Goal: Task Accomplishment & Management: Manage account settings

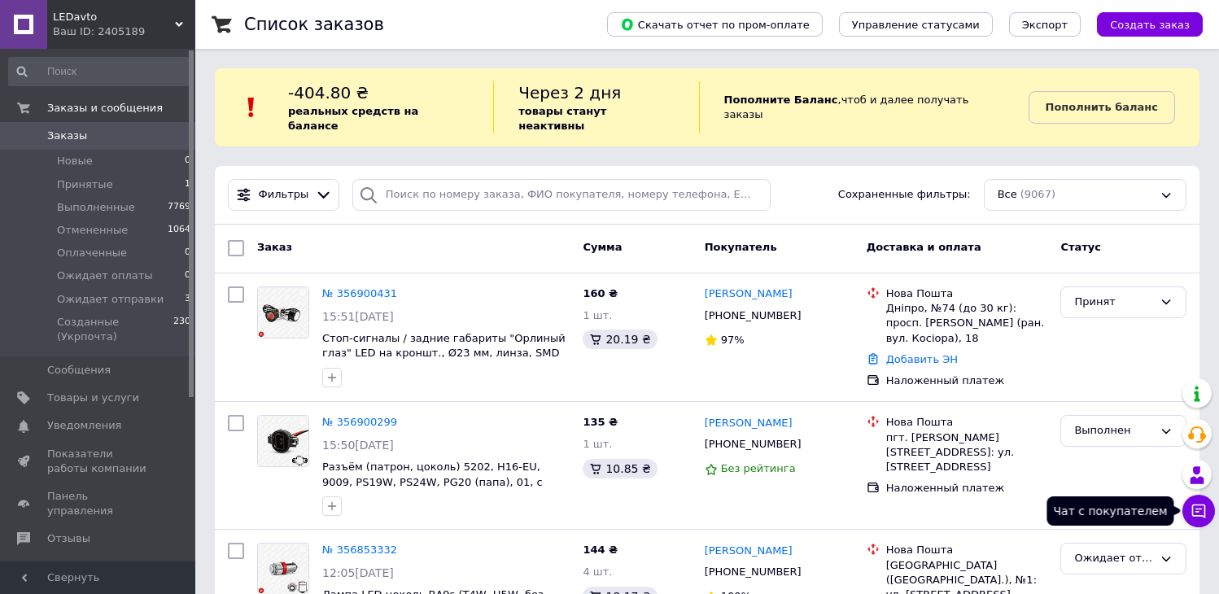
click at [1192, 508] on icon at bounding box center [1199, 512] width 14 height 14
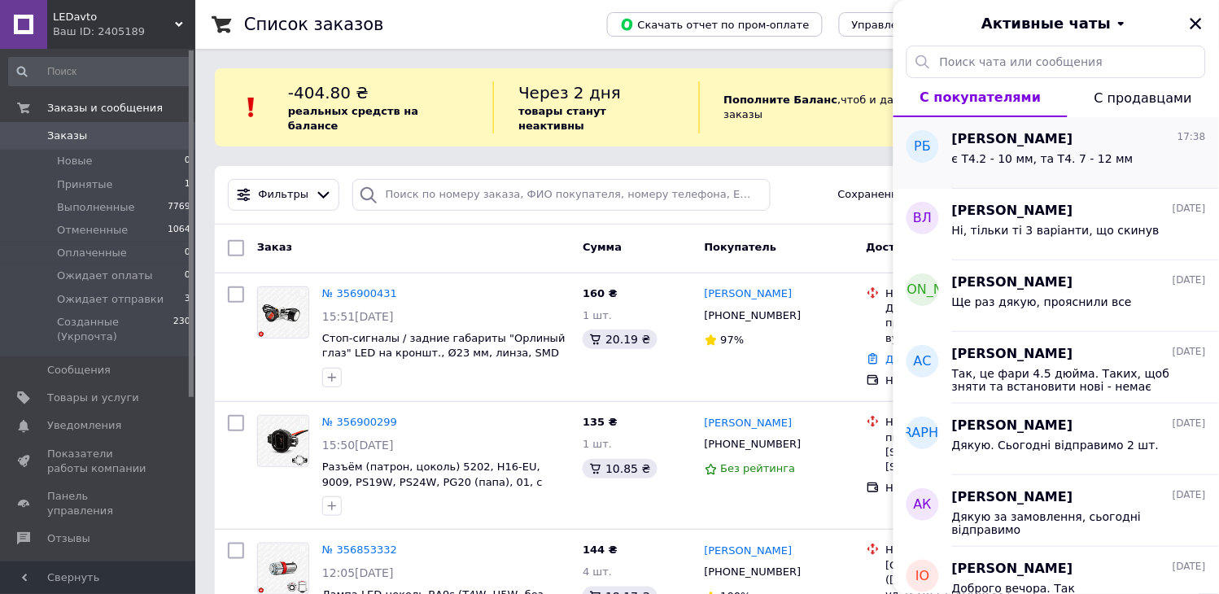
click at [1094, 174] on div "є Т4.2 - 10 мм, та Т4. 7 - 12 мм" at bounding box center [1043, 163] width 182 height 23
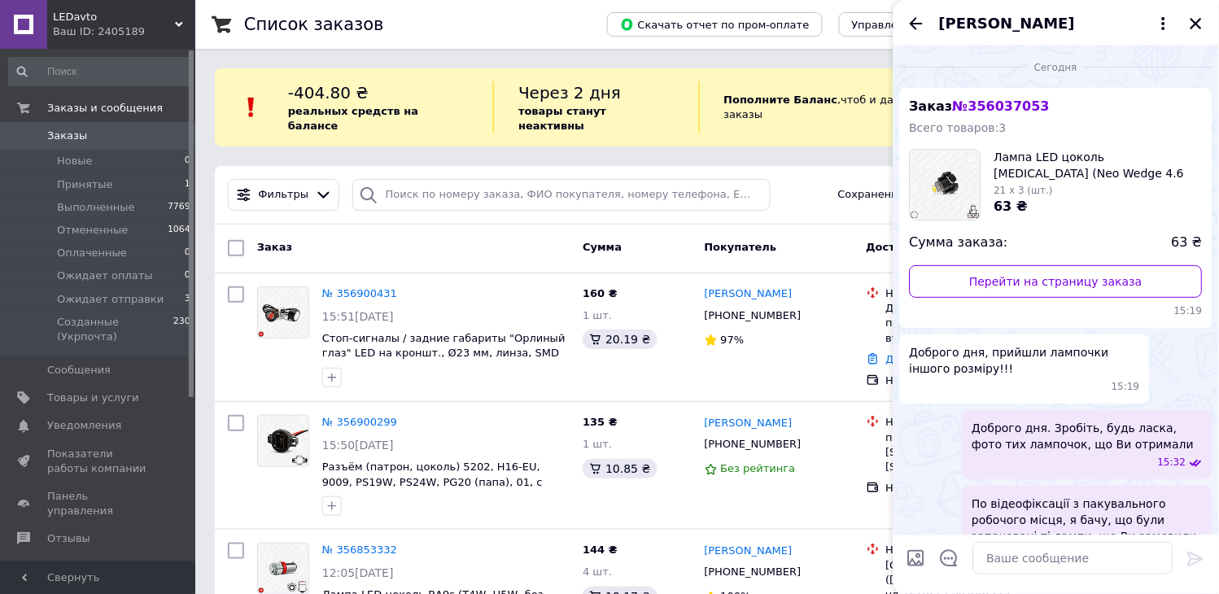
scroll to position [622, 0]
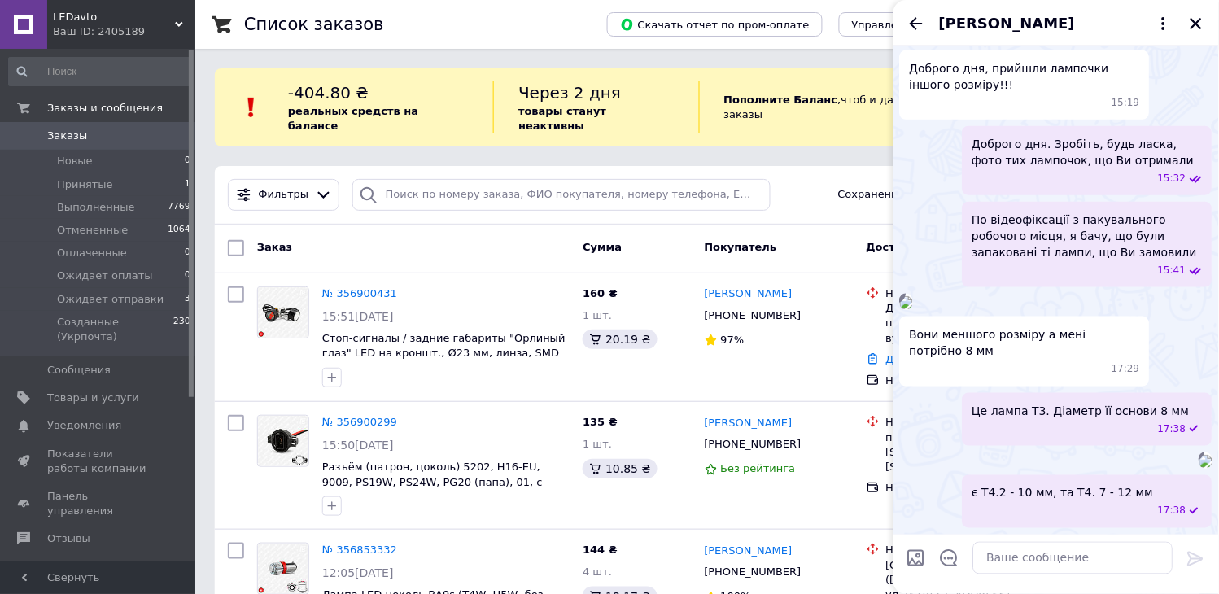
click at [921, 558] on input "Загрузить файлы" at bounding box center [917, 559] width 20 height 20
type input "C:\fakepath\t3_t4.2_t4.7.jpg"
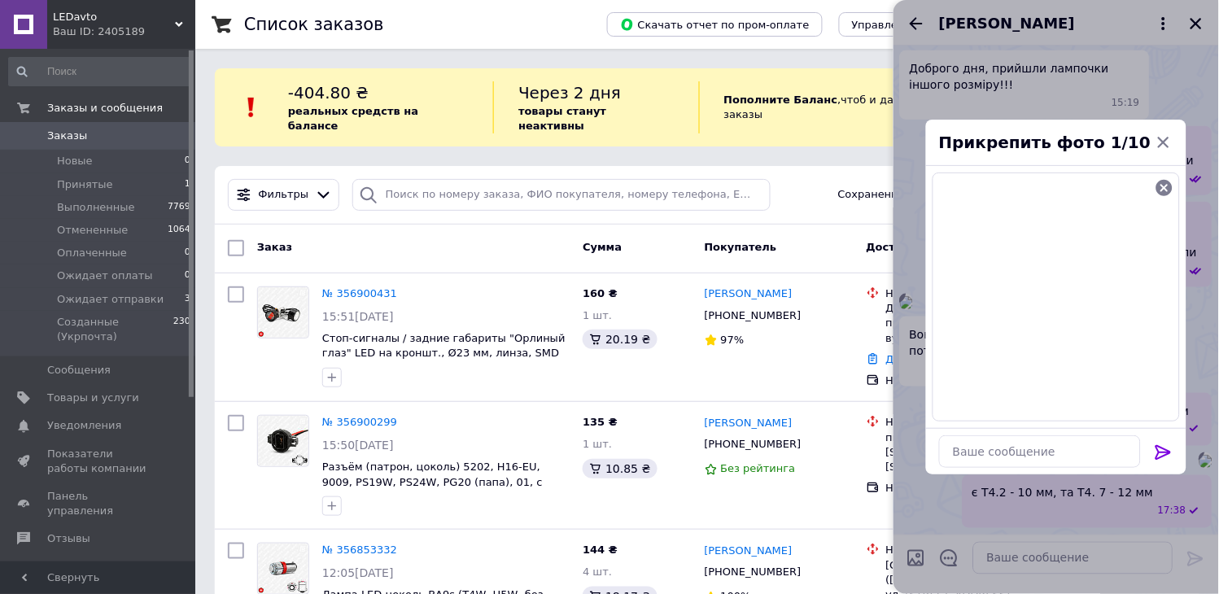
click at [1164, 453] on icon at bounding box center [1163, 452] width 15 height 15
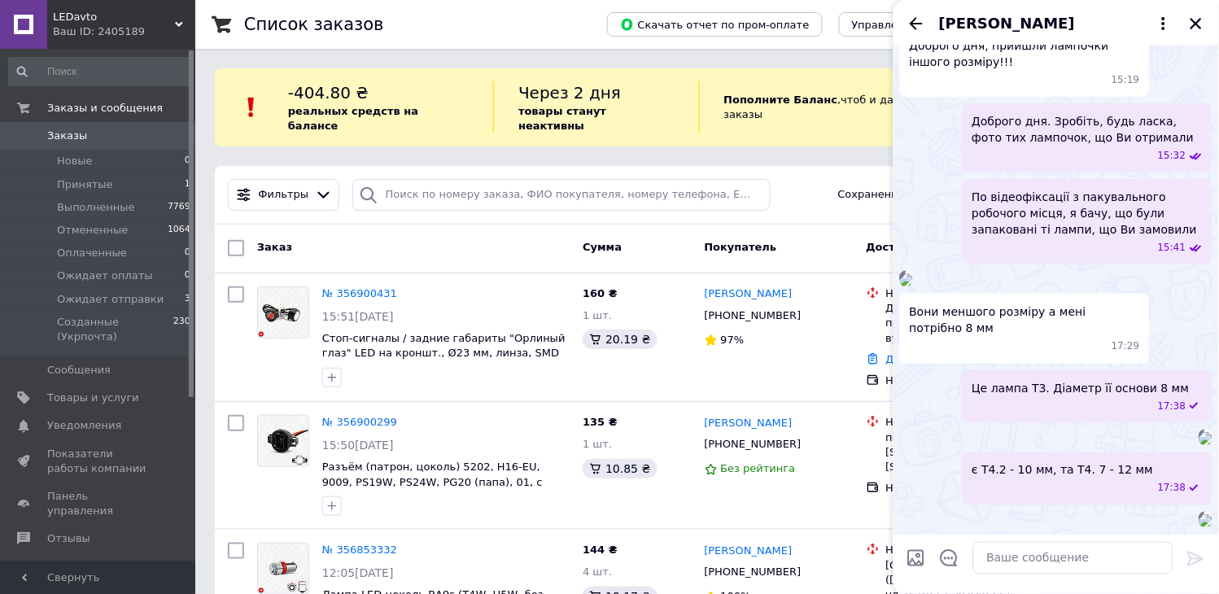
scroll to position [973, 0]
click at [1202, 24] on icon "Закрыть" at bounding box center [1196, 23] width 15 height 15
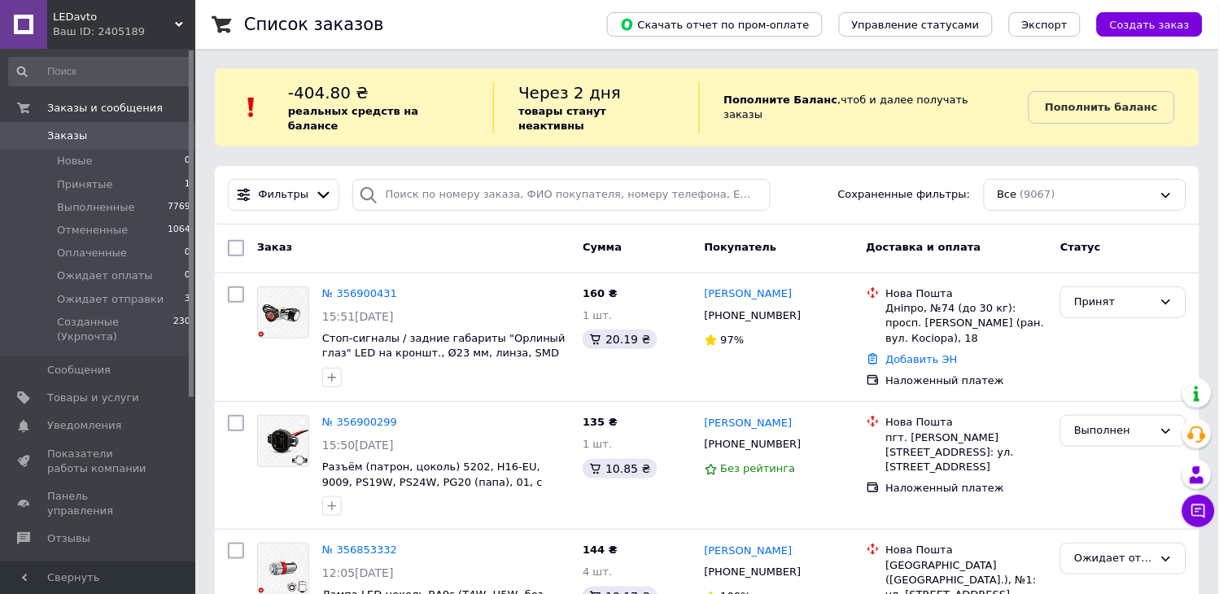
click at [172, 142] on span "0" at bounding box center [173, 136] width 45 height 15
click at [103, 141] on span "Заказы" at bounding box center [98, 136] width 103 height 15
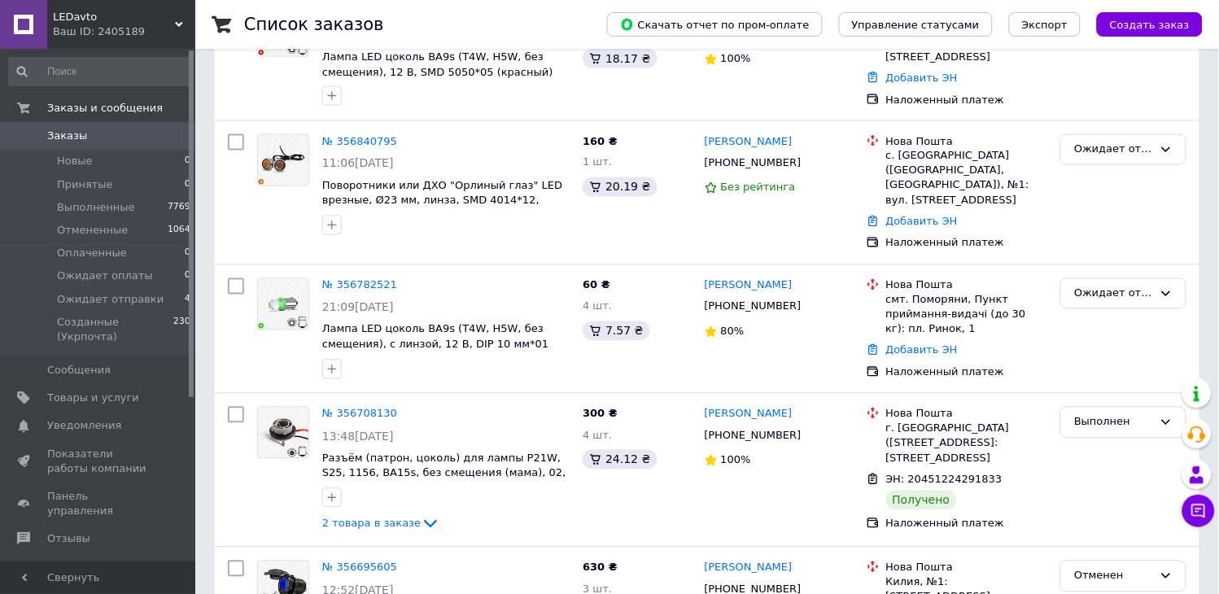
scroll to position [542, 0]
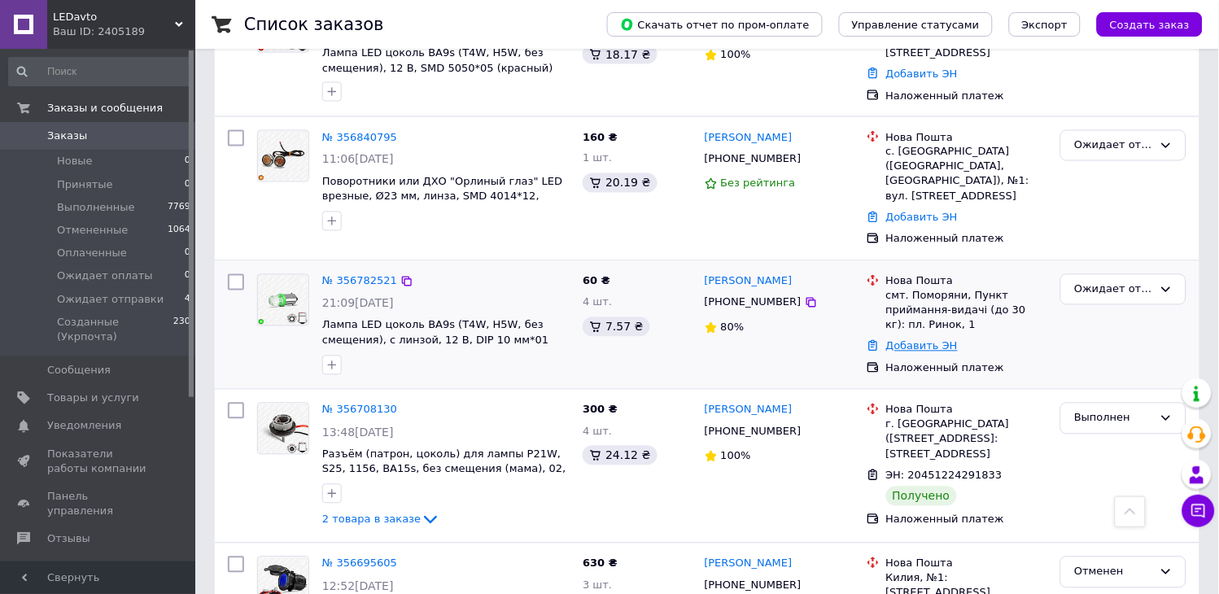
click at [920, 340] on link "Добавить ЭН" at bounding box center [922, 346] width 72 height 12
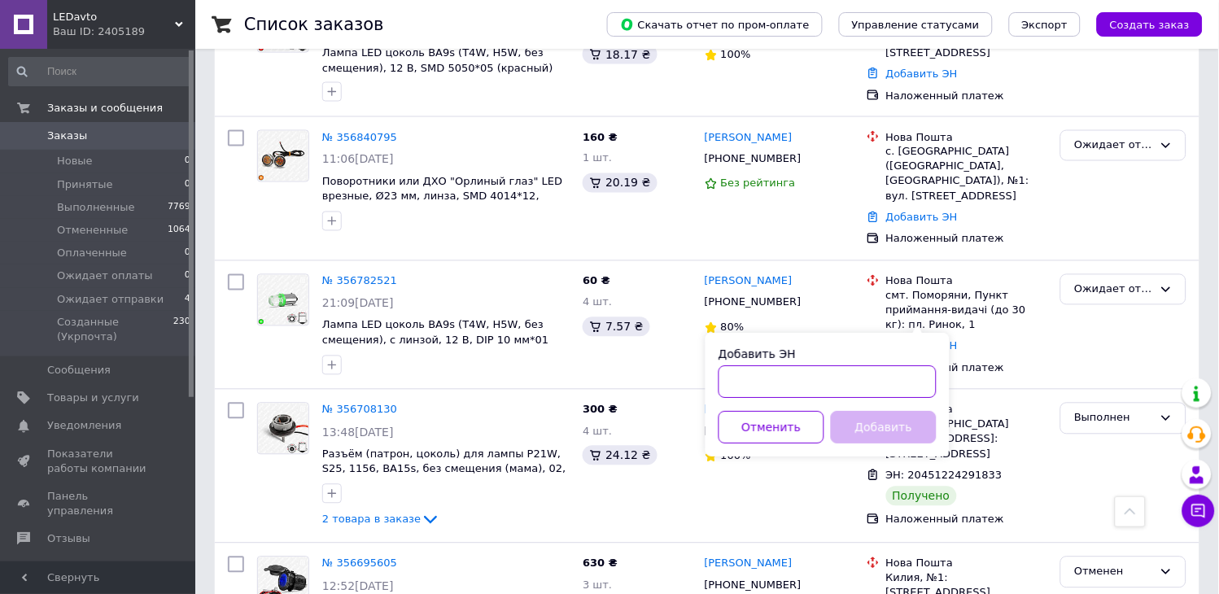
click at [859, 381] on input "Добавить ЭН" at bounding box center [828, 382] width 218 height 33
paste input "20451225182818"
type input "20451225182818"
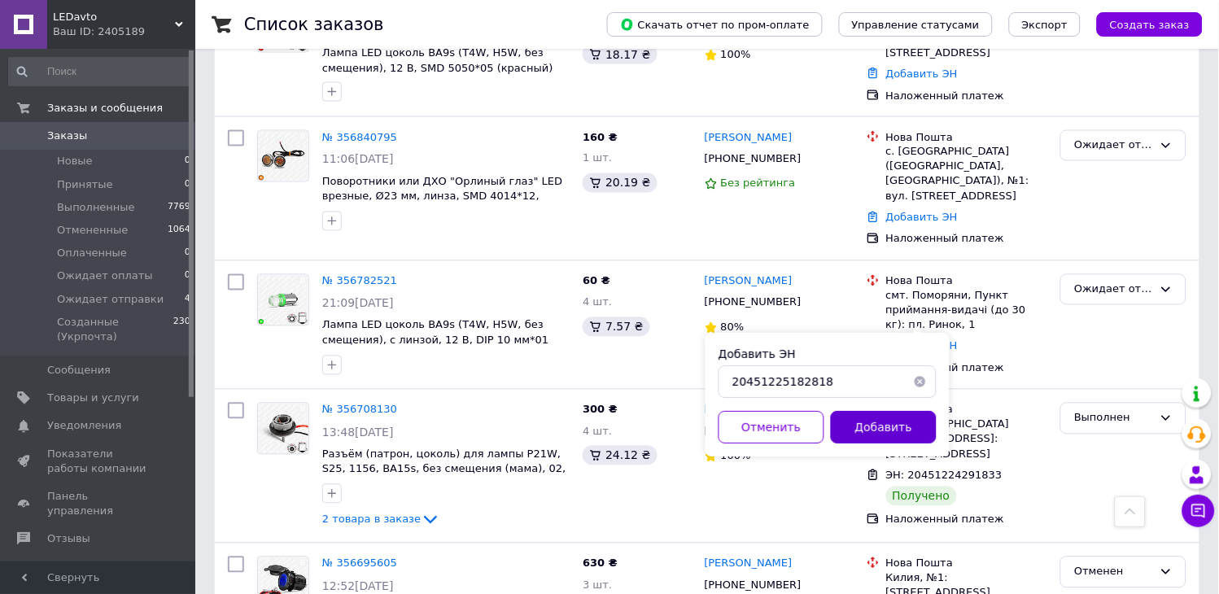
click at [865, 421] on button "Добавить" at bounding box center [884, 428] width 106 height 33
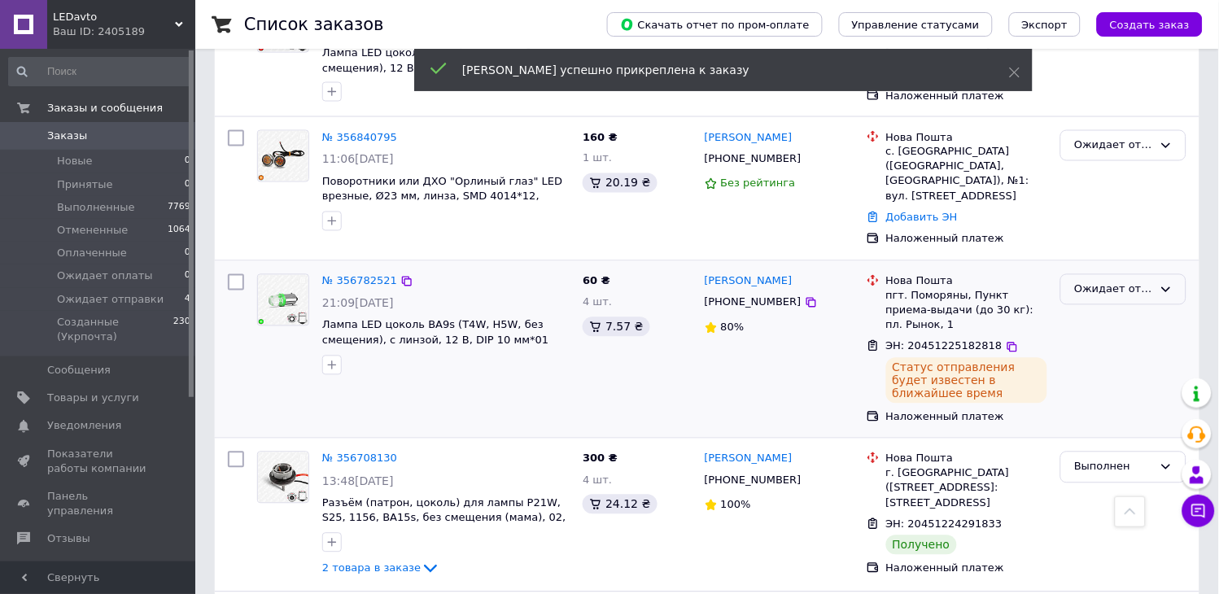
click at [1133, 282] on div "Ожидает отправки" at bounding box center [1113, 290] width 79 height 17
click at [1105, 339] on li "Выполнен" at bounding box center [1123, 354] width 125 height 30
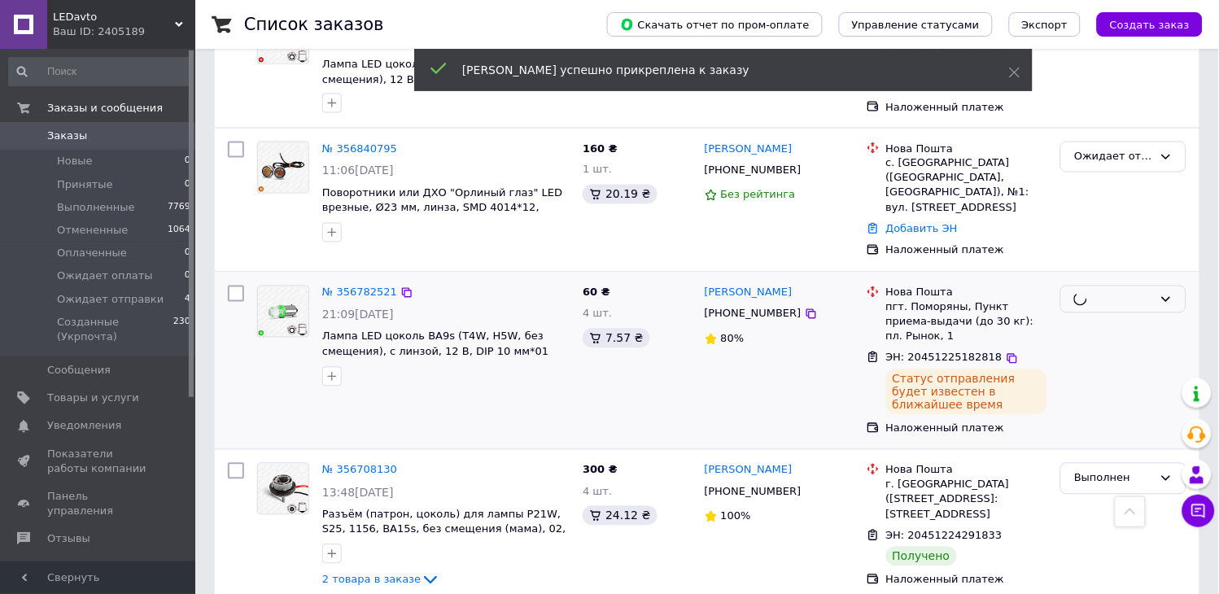
scroll to position [452, 0]
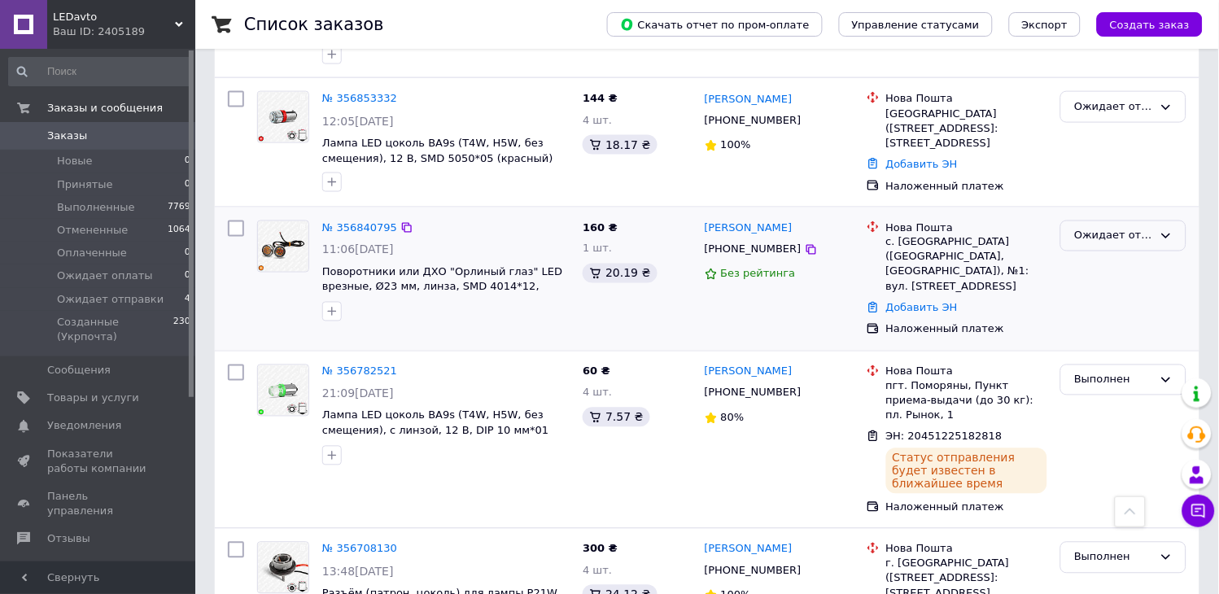
click at [1113, 228] on div "Ожидает отправки" at bounding box center [1113, 236] width 79 height 17
click at [1111, 285] on li "Выполнен" at bounding box center [1123, 300] width 125 height 30
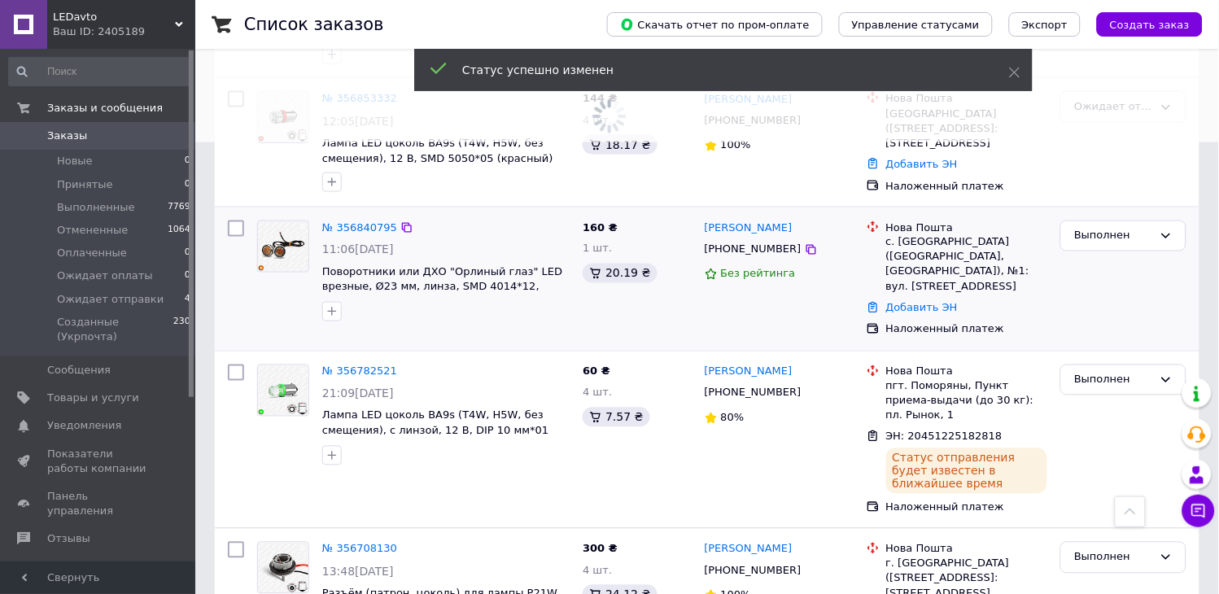
scroll to position [271, 0]
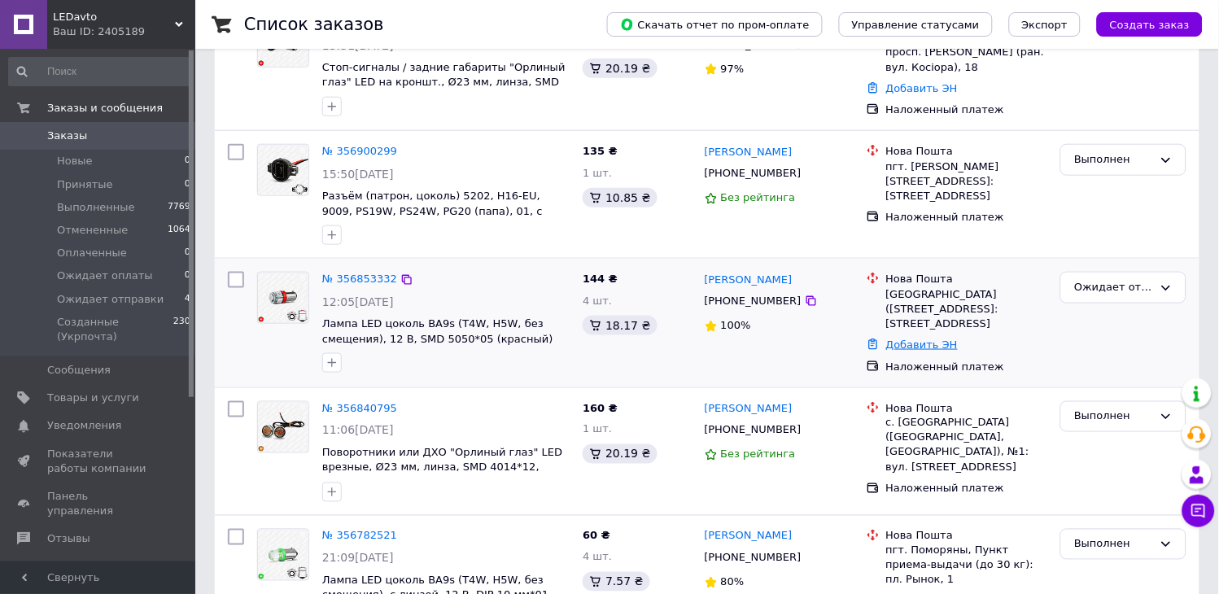
click at [932, 339] on link "Добавить ЭН" at bounding box center [922, 345] width 72 height 12
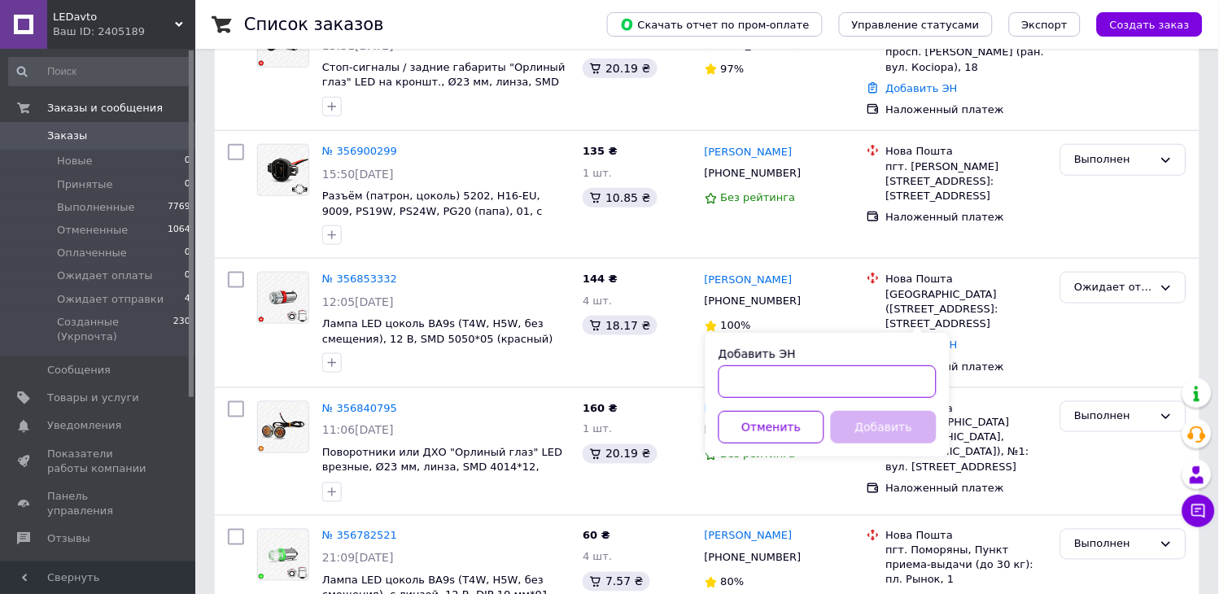
click at [861, 386] on input "Добавить ЭН" at bounding box center [828, 381] width 218 height 33
paste input "20451225187101"
type input "20451225187101"
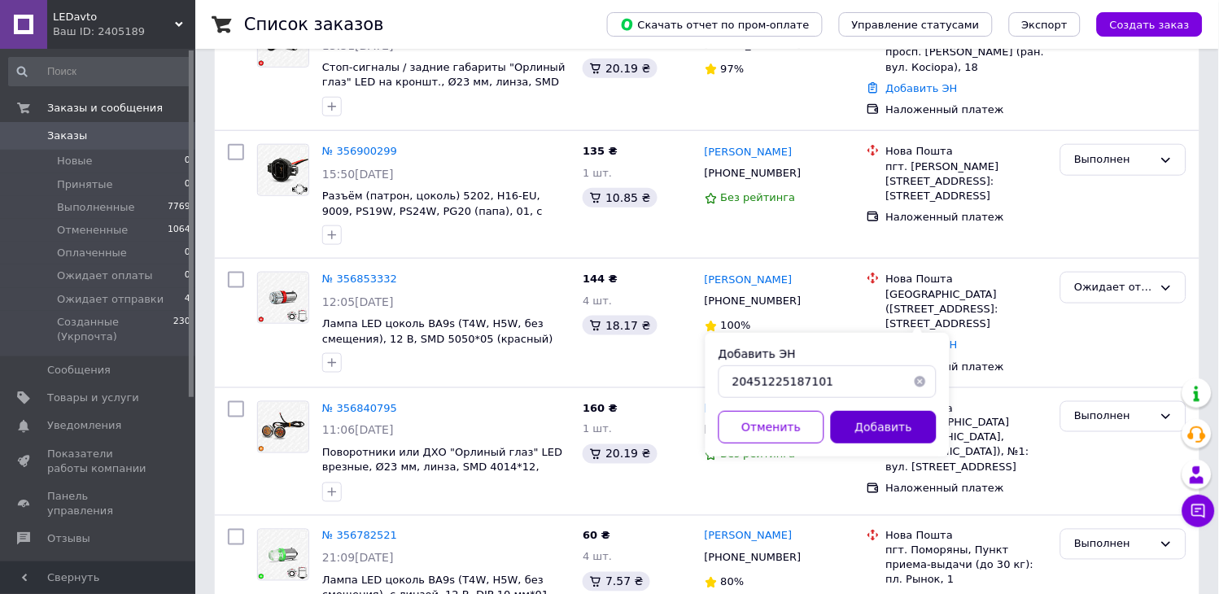
click at [884, 417] on button "Добавить" at bounding box center [884, 427] width 106 height 33
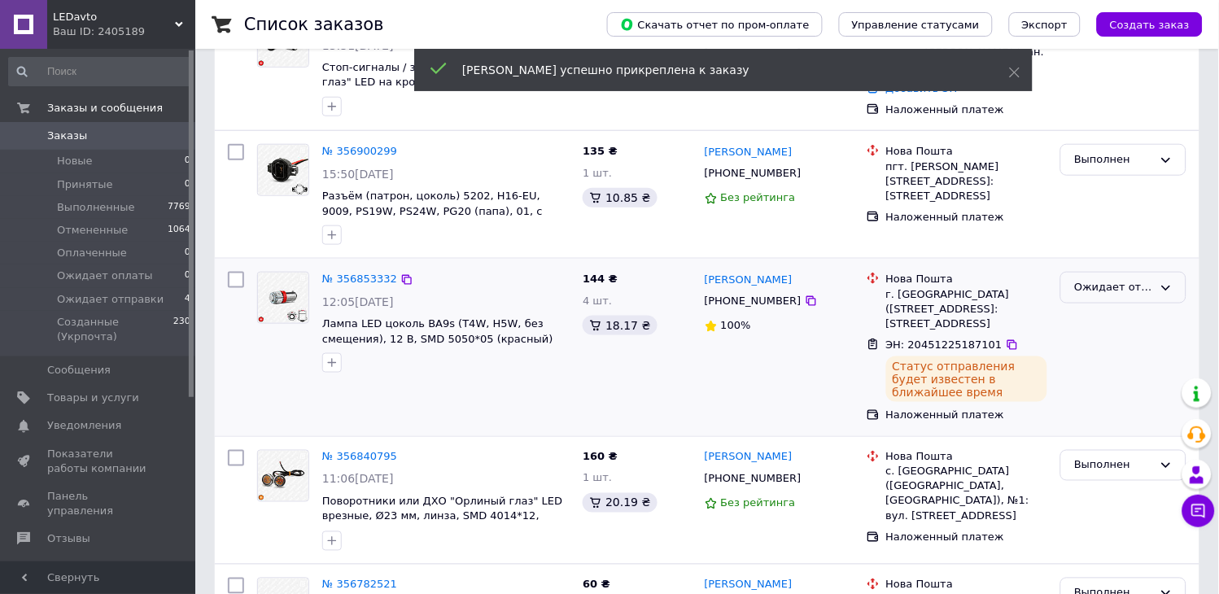
click at [1132, 279] on div "Ожидает отправки" at bounding box center [1113, 287] width 79 height 17
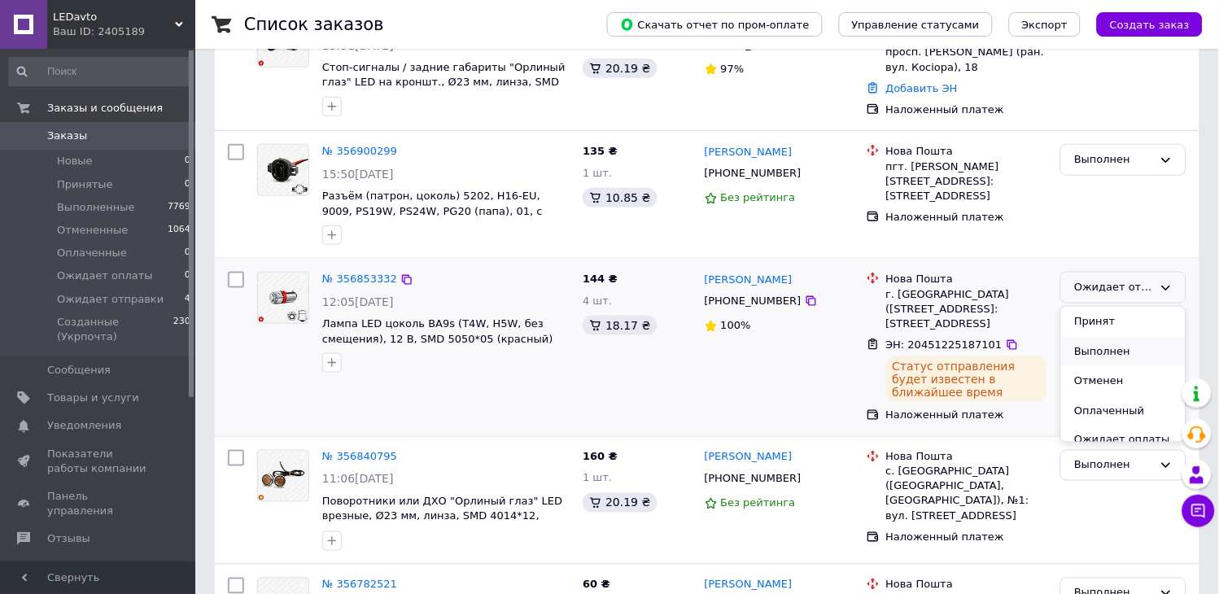
click at [1110, 337] on li "Выполнен" at bounding box center [1123, 352] width 125 height 30
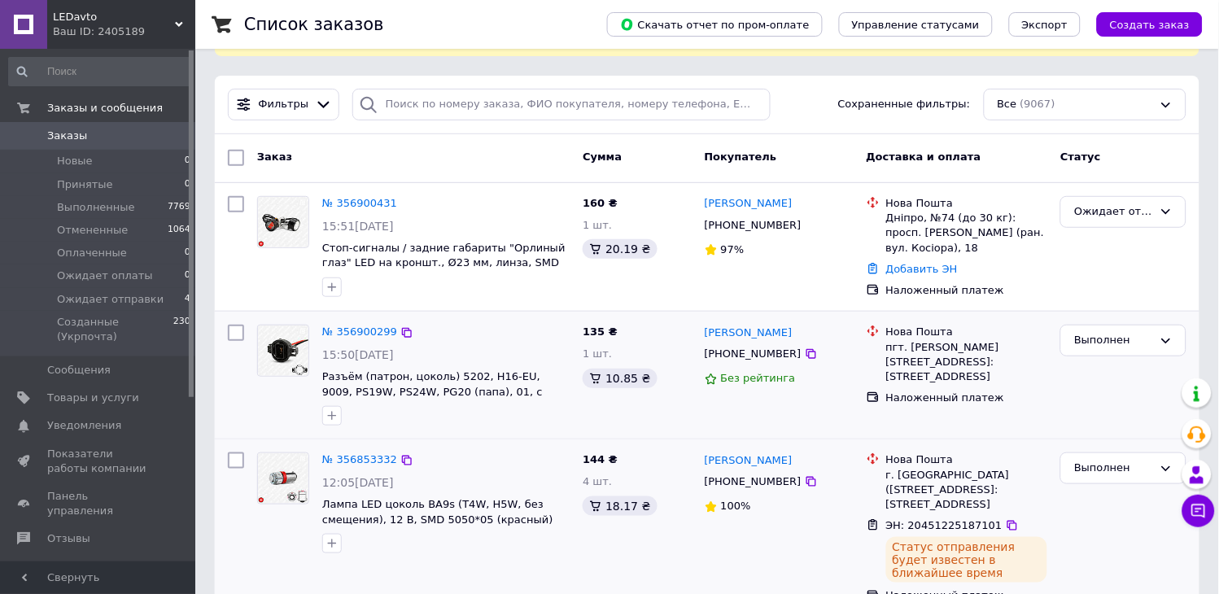
scroll to position [0, 0]
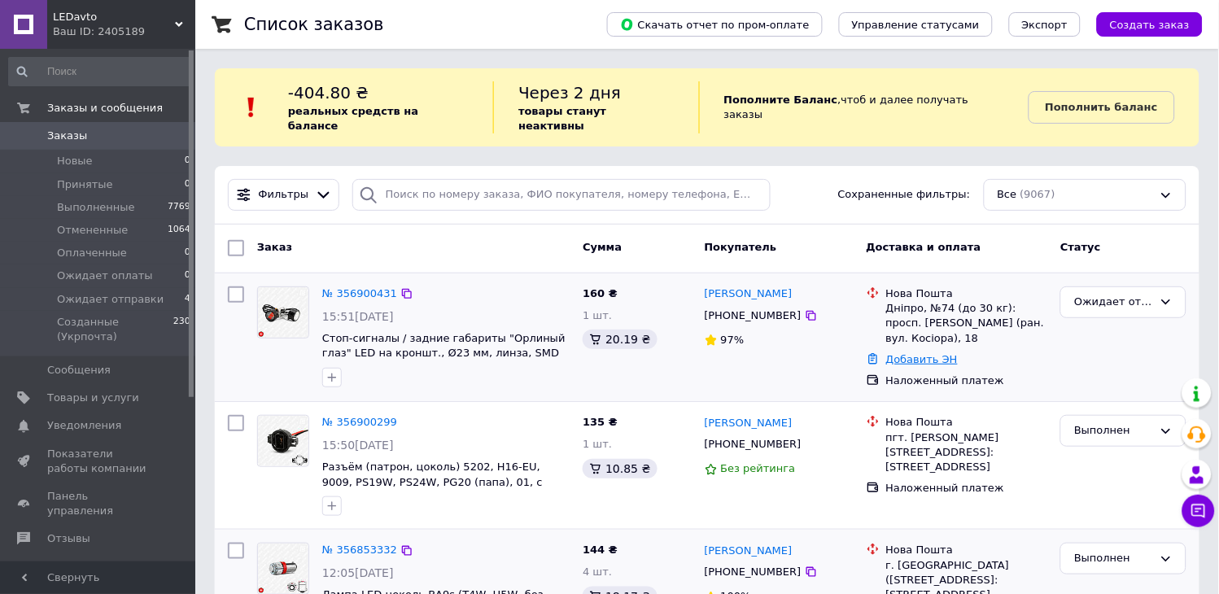
click at [930, 353] on link "Добавить ЭН" at bounding box center [922, 359] width 72 height 12
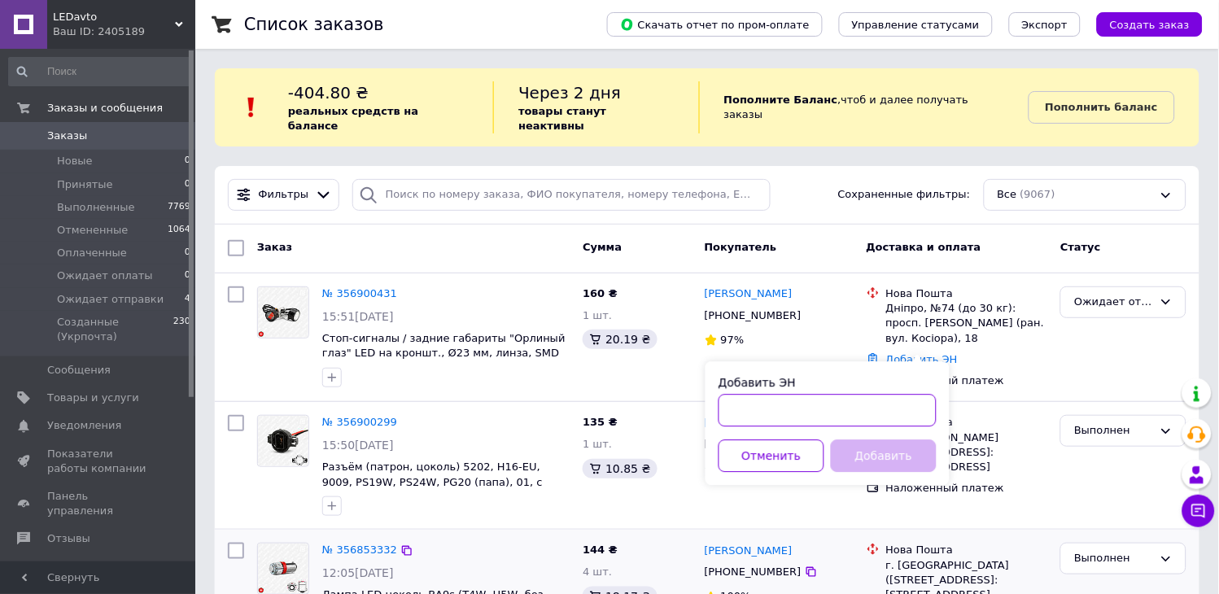
click at [884, 413] on input "Добавить ЭН" at bounding box center [828, 410] width 218 height 33
paste input "20451225271249"
type input "20451225271249"
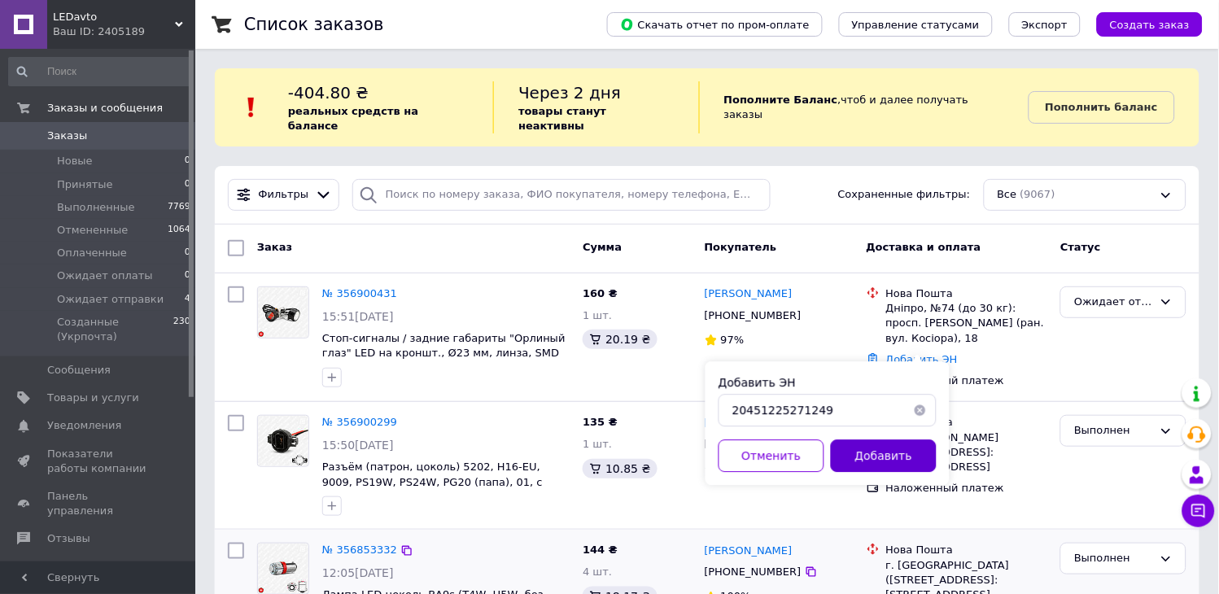
click at [872, 446] on button "Добавить" at bounding box center [884, 456] width 106 height 33
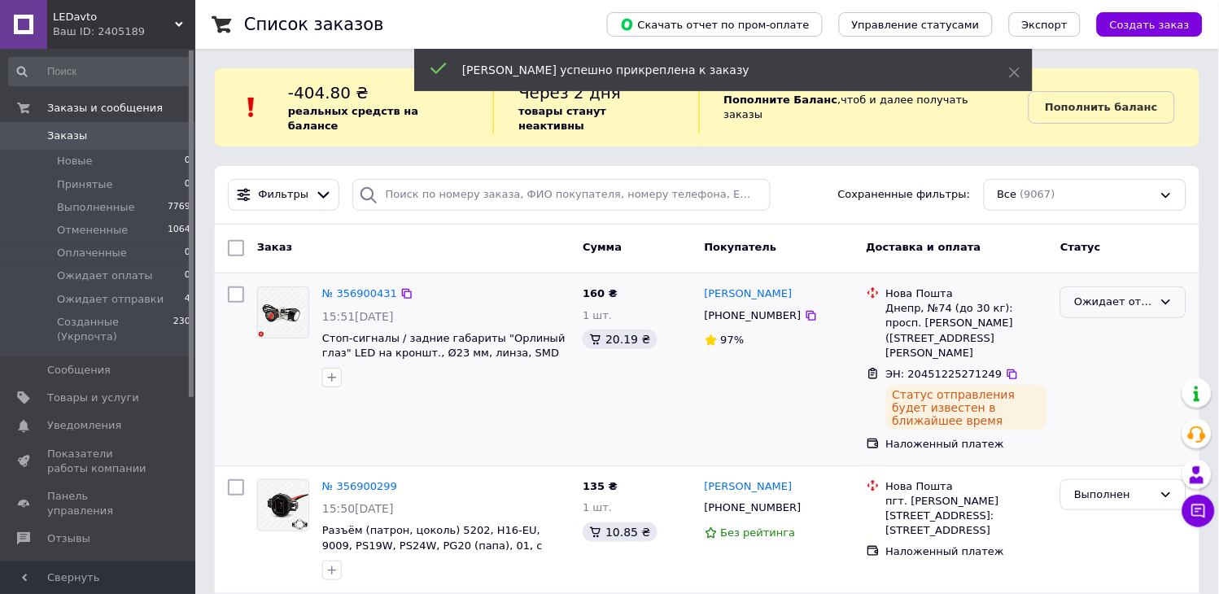
click at [1130, 294] on div "Ожидает отправки" at bounding box center [1113, 302] width 79 height 17
click at [1097, 355] on li "Выполнен" at bounding box center [1123, 366] width 125 height 30
